Goal: Check status: Check status

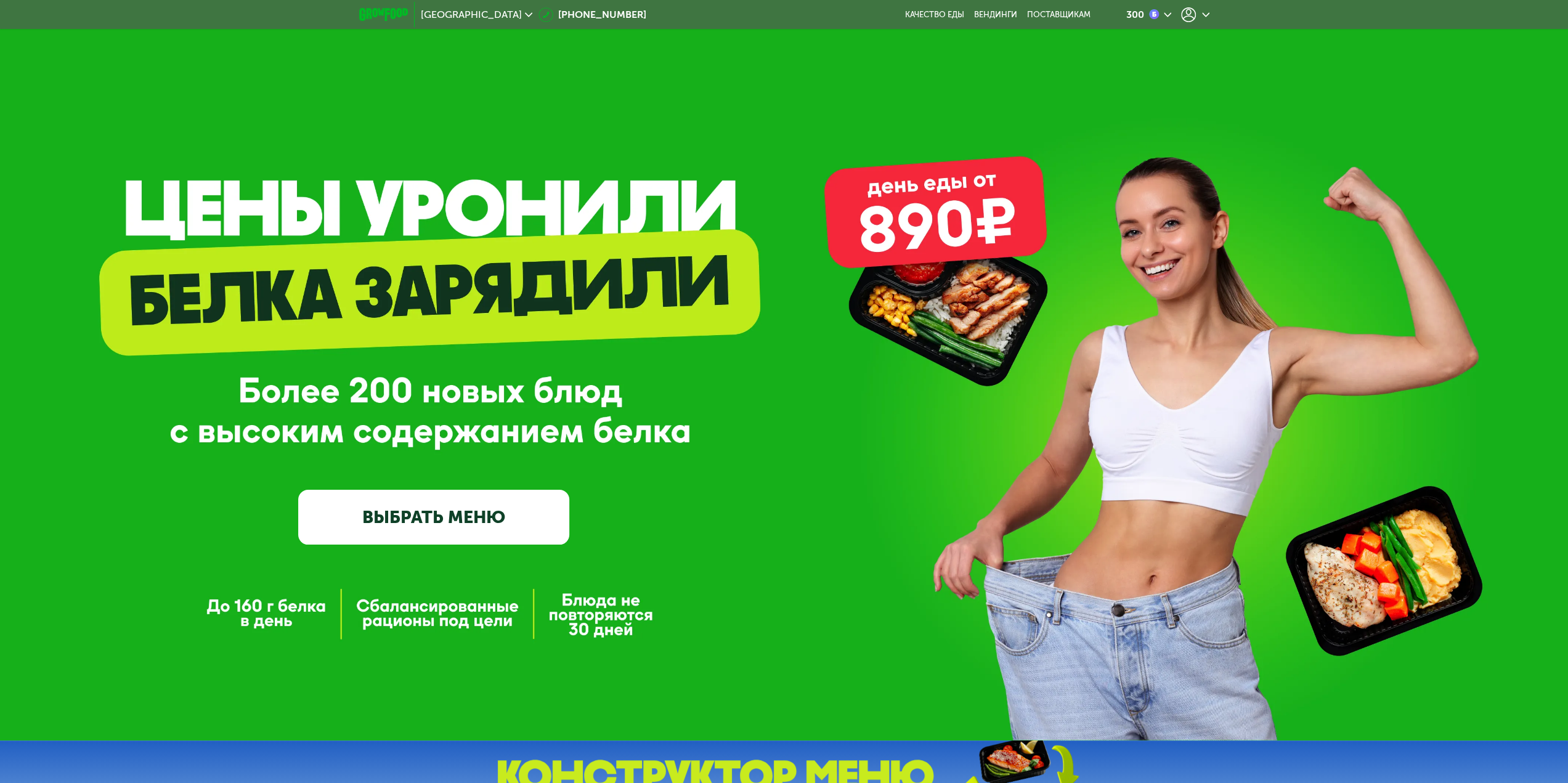
click at [1189, 11] on icon at bounding box center [1188, 15] width 15 height 15
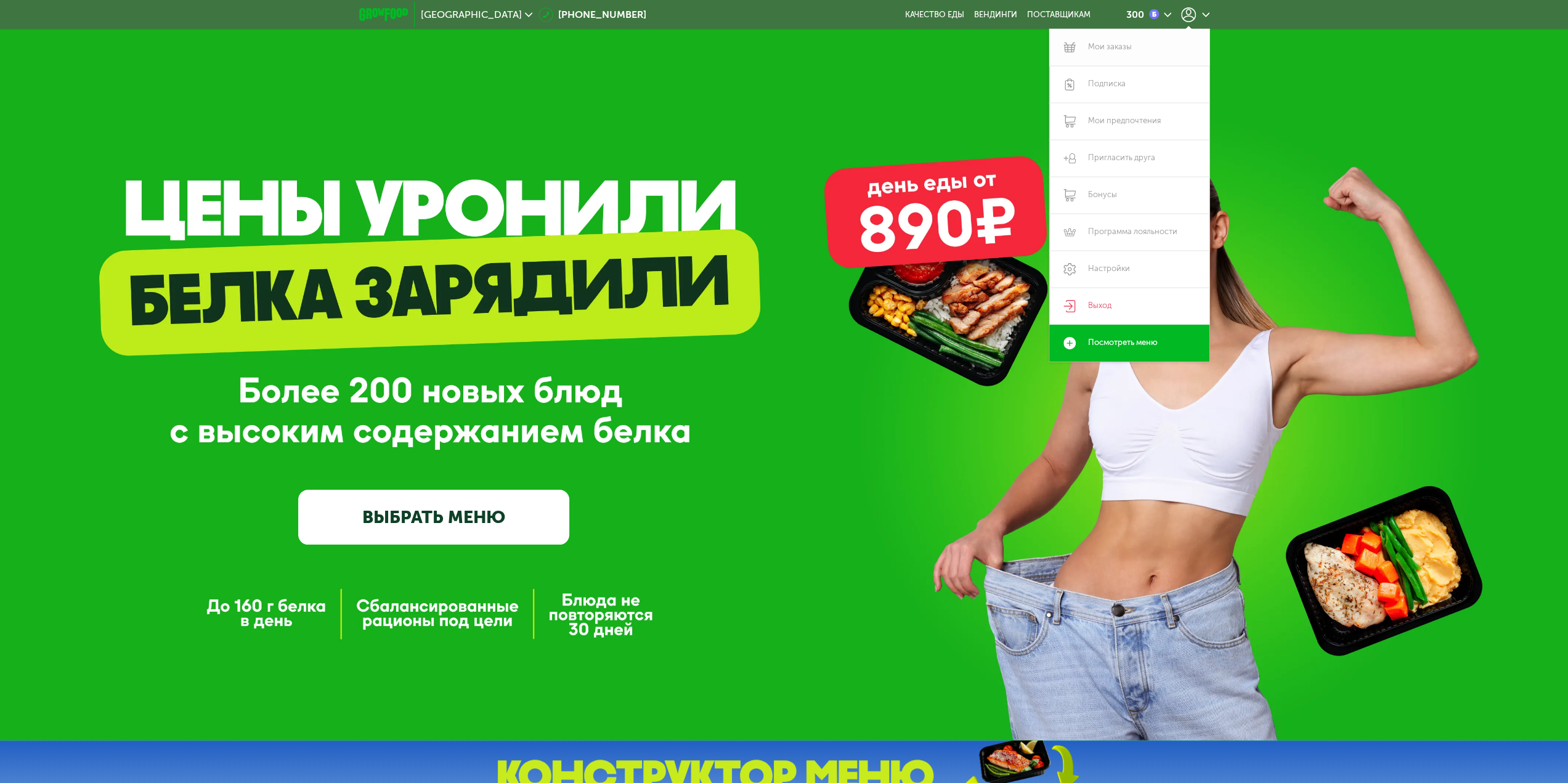
click at [1105, 49] on link "Мои заказы" at bounding box center [1129, 48] width 160 height 37
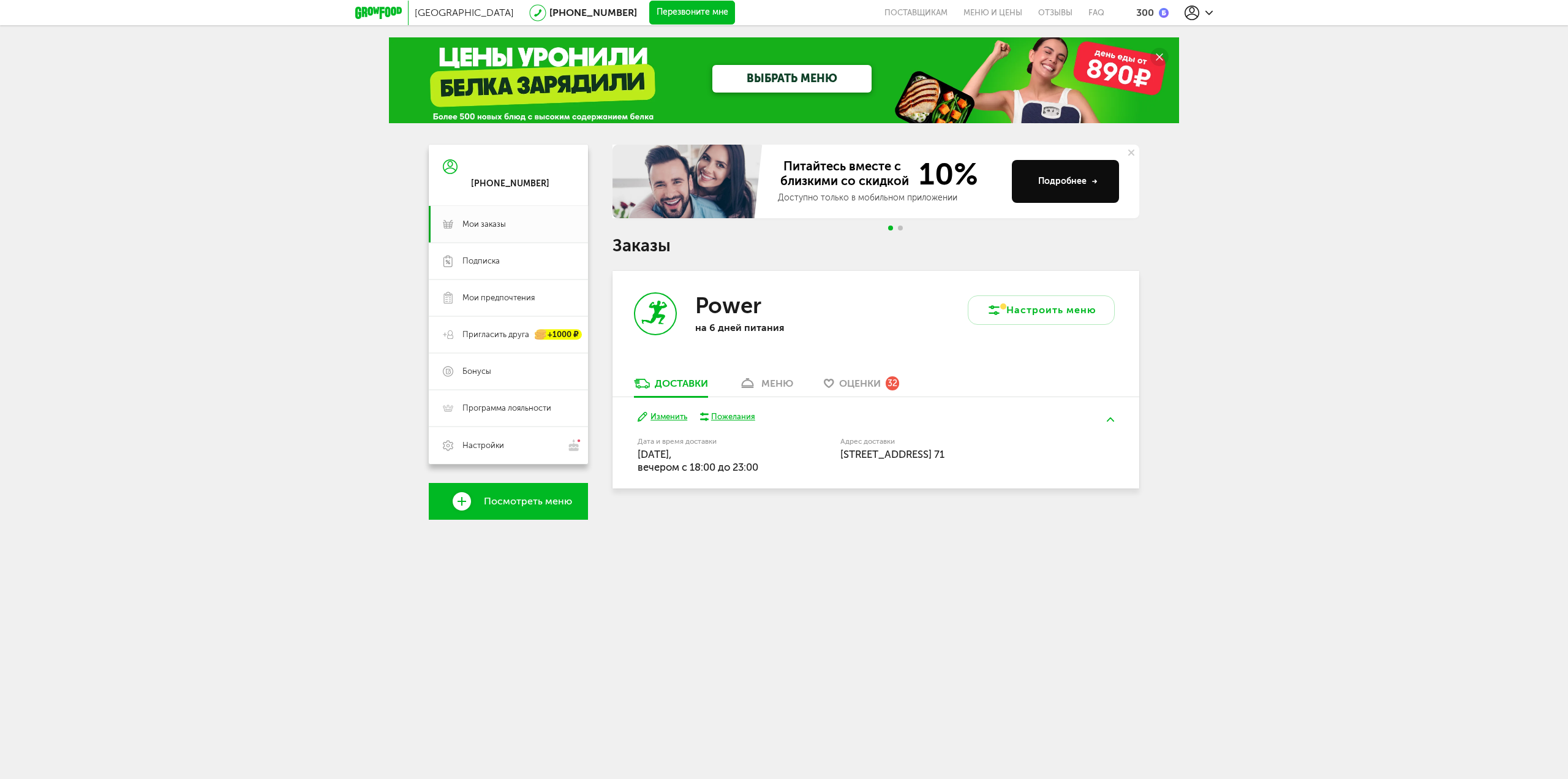
click at [772, 380] on div "меню" at bounding box center [778, 383] width 32 height 12
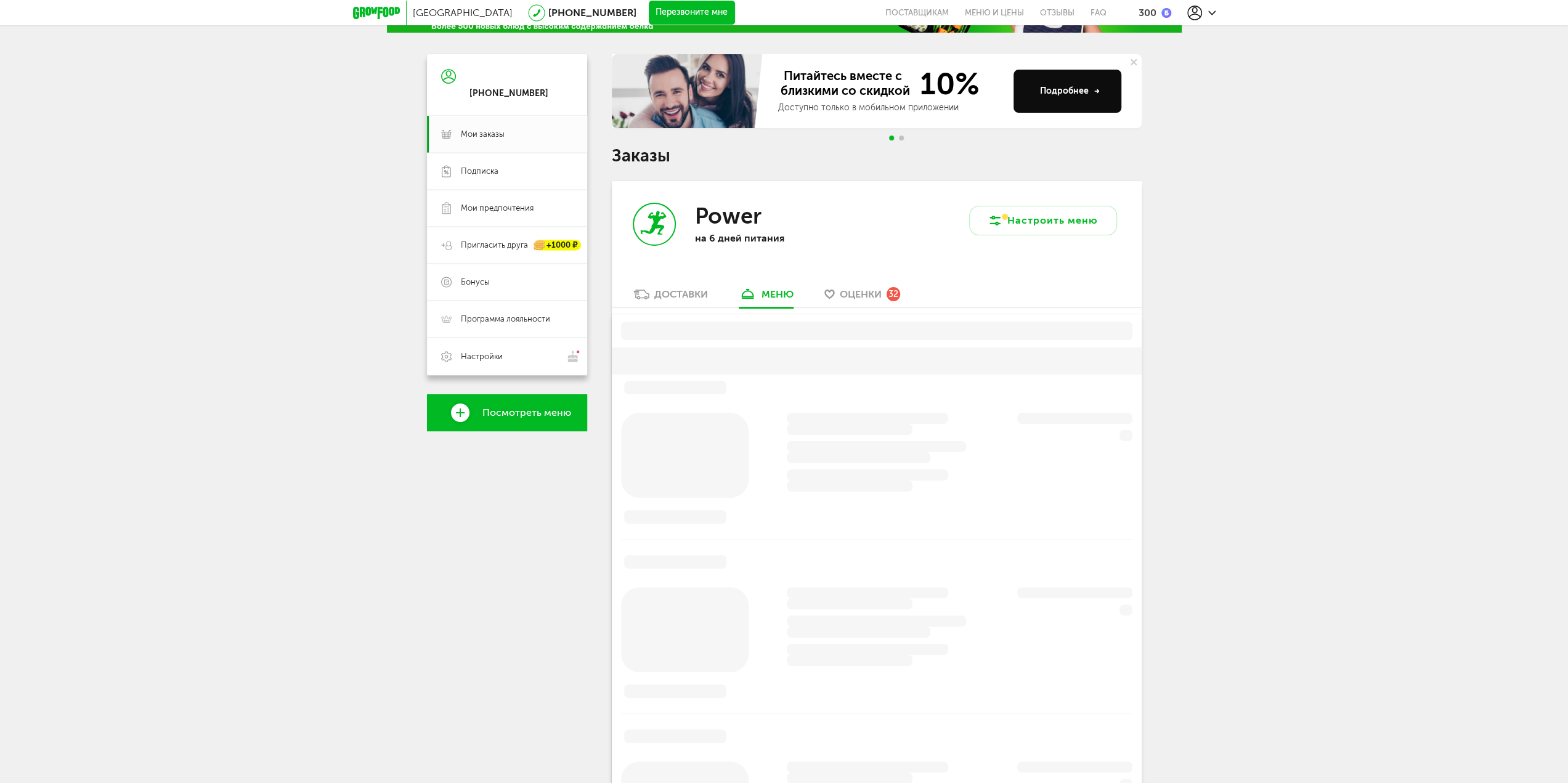
scroll to position [241, 0]
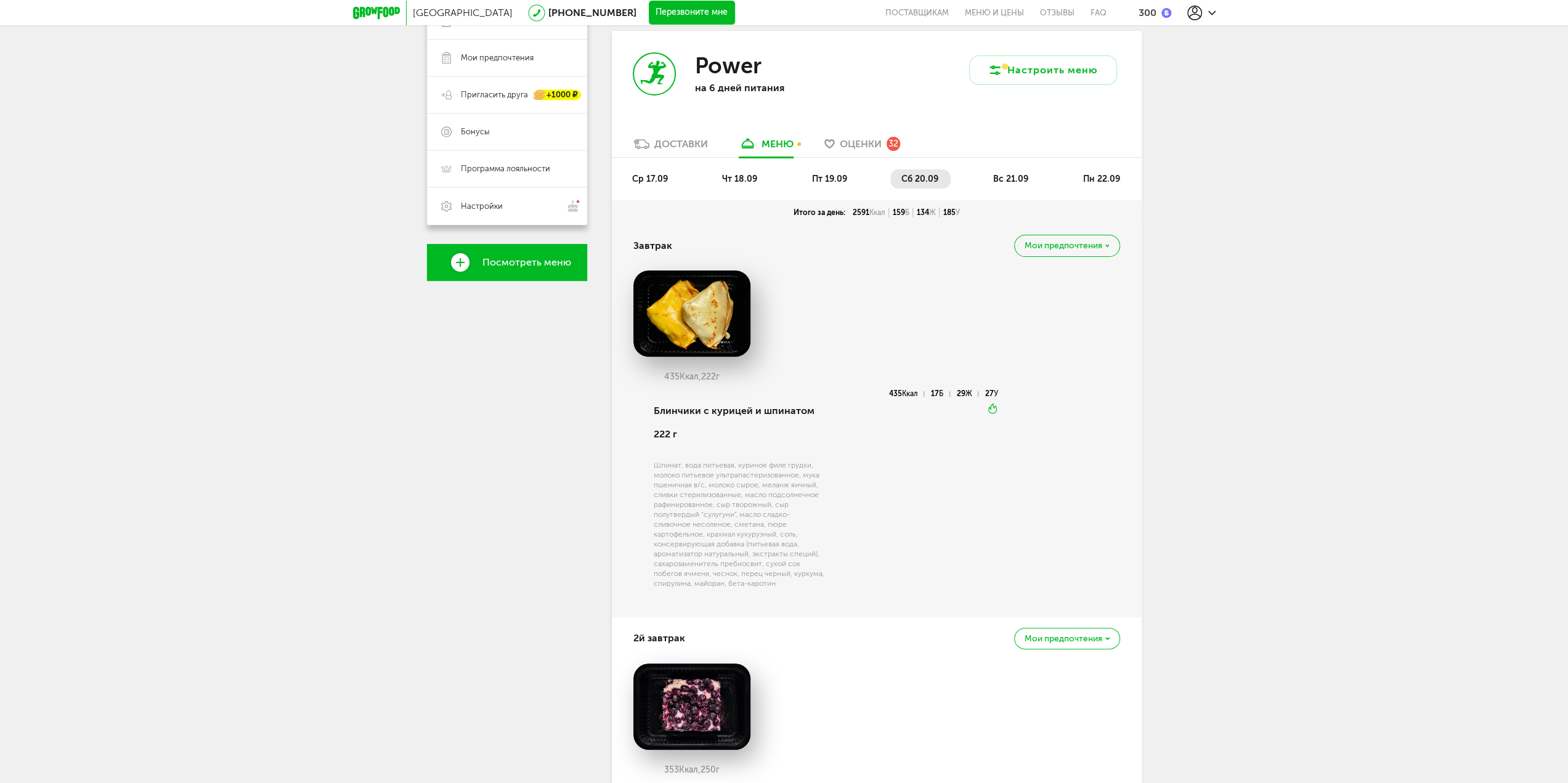
click at [813, 178] on span "пт 19.09" at bounding box center [829, 179] width 35 height 11
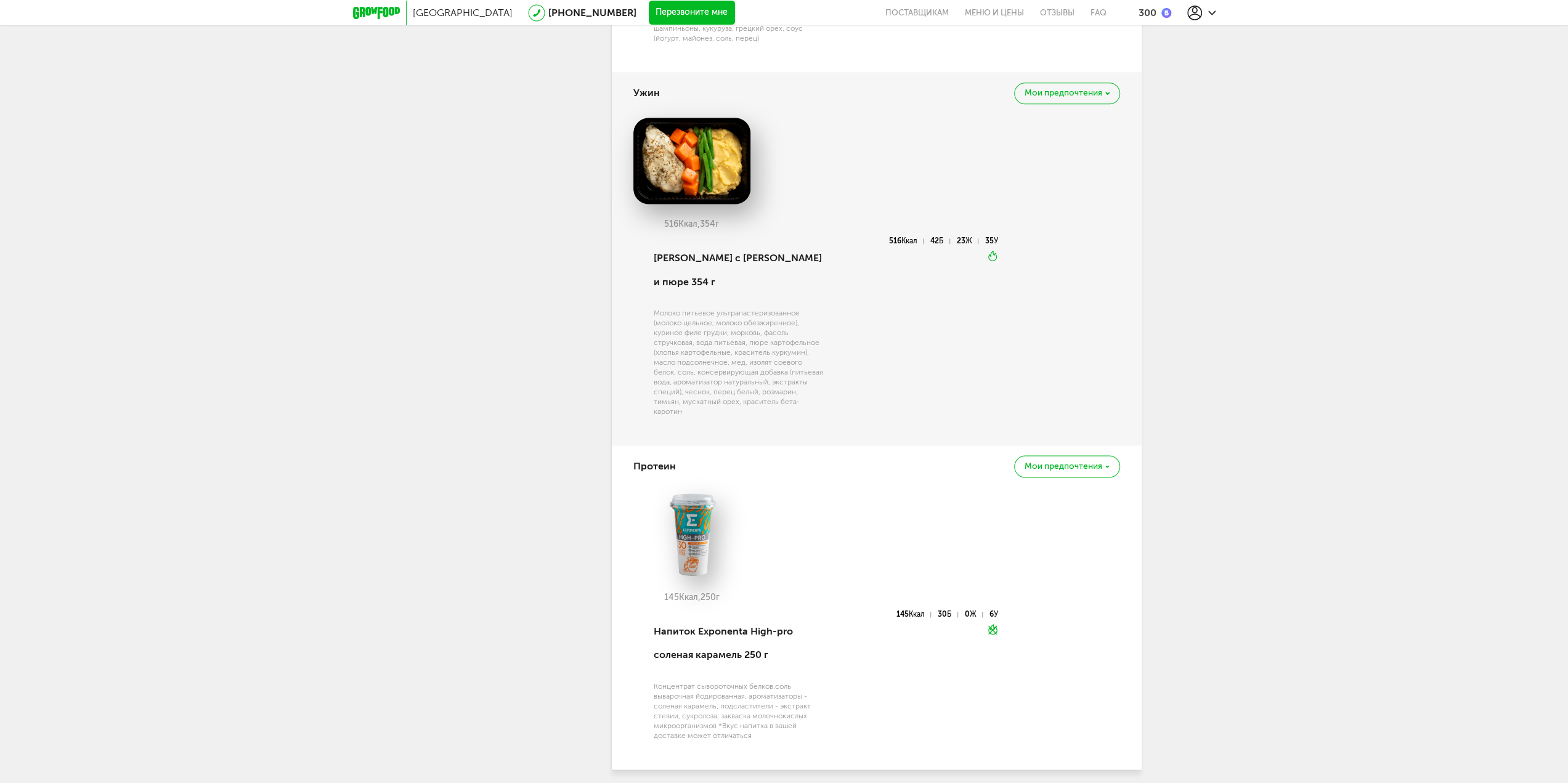
scroll to position [1595, 0]
